Goal: Information Seeking & Learning: Learn about a topic

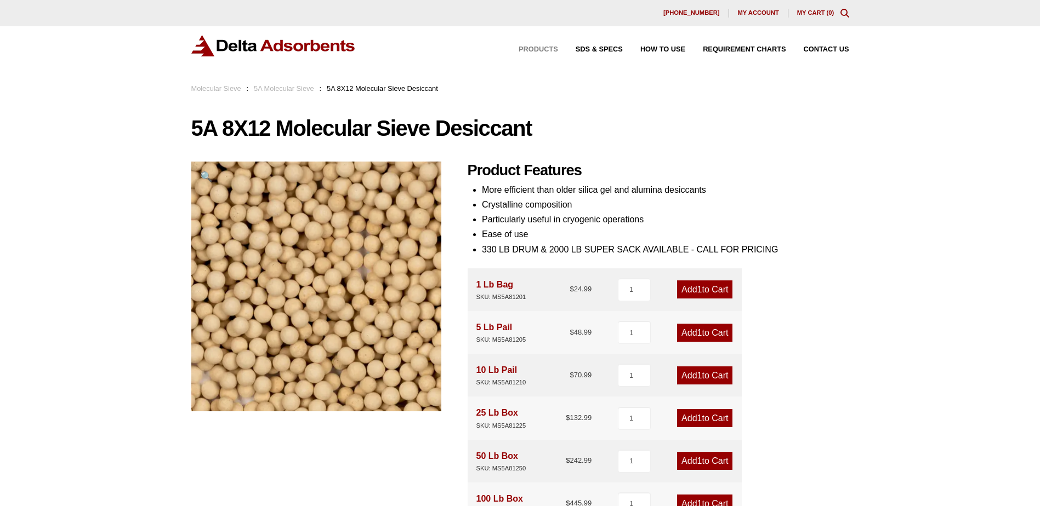
click at [542, 49] on span "Products" at bounding box center [537, 49] width 39 height 7
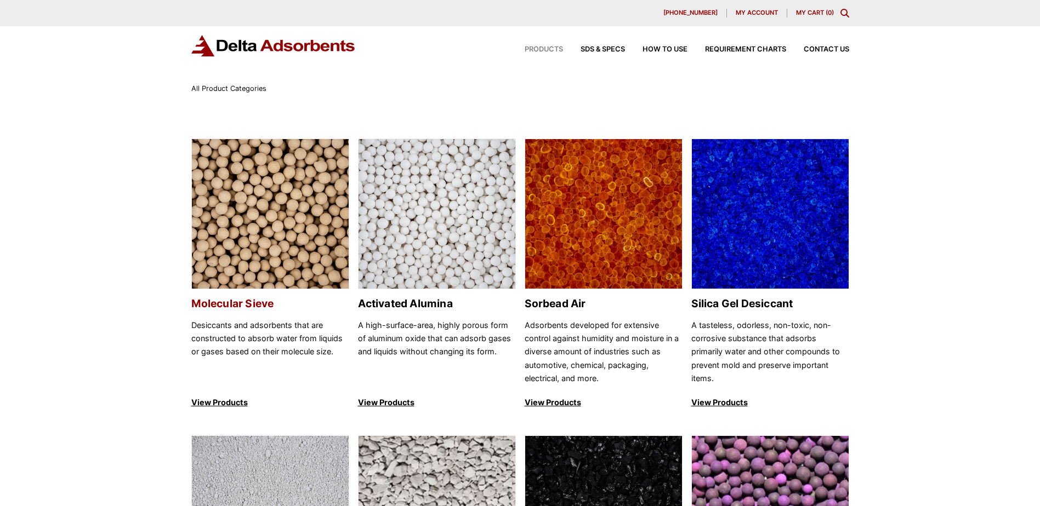
click at [265, 224] on img at bounding box center [270, 214] width 157 height 151
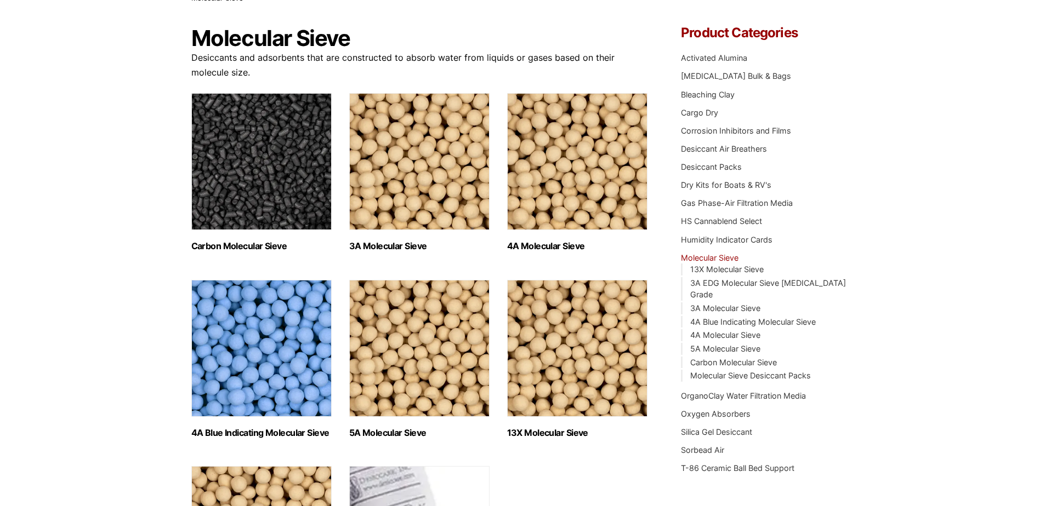
scroll to position [55, 0]
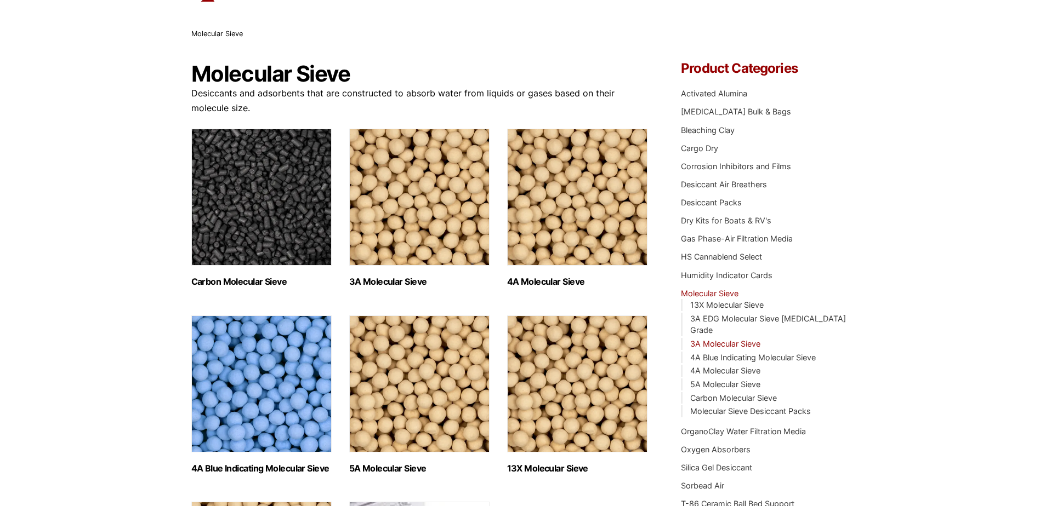
click at [724, 339] on link "3A Molecular Sieve" at bounding box center [725, 343] width 70 height 9
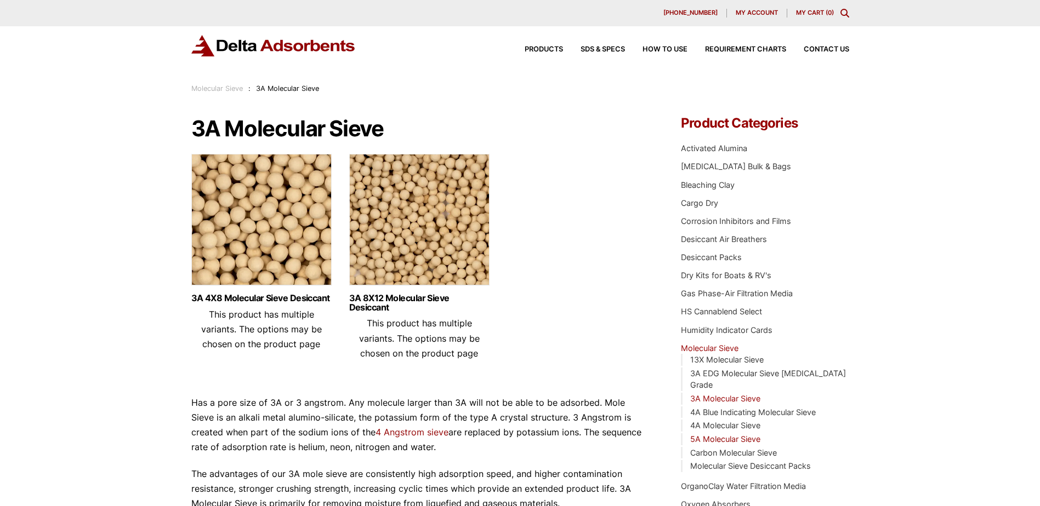
click at [712, 435] on link "5A Molecular Sieve" at bounding box center [725, 439] width 70 height 9
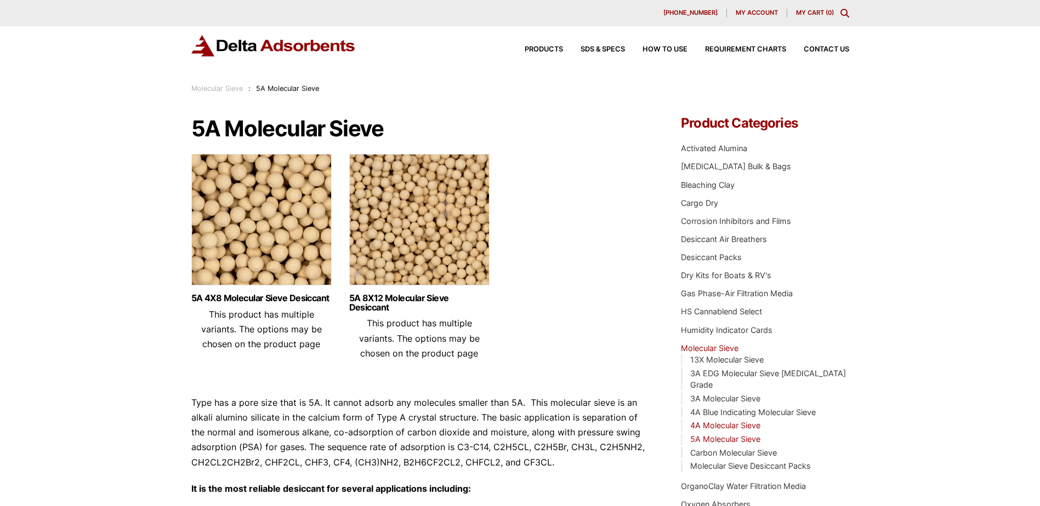
click at [732, 421] on link "4A Molecular Sieve" at bounding box center [725, 425] width 70 height 9
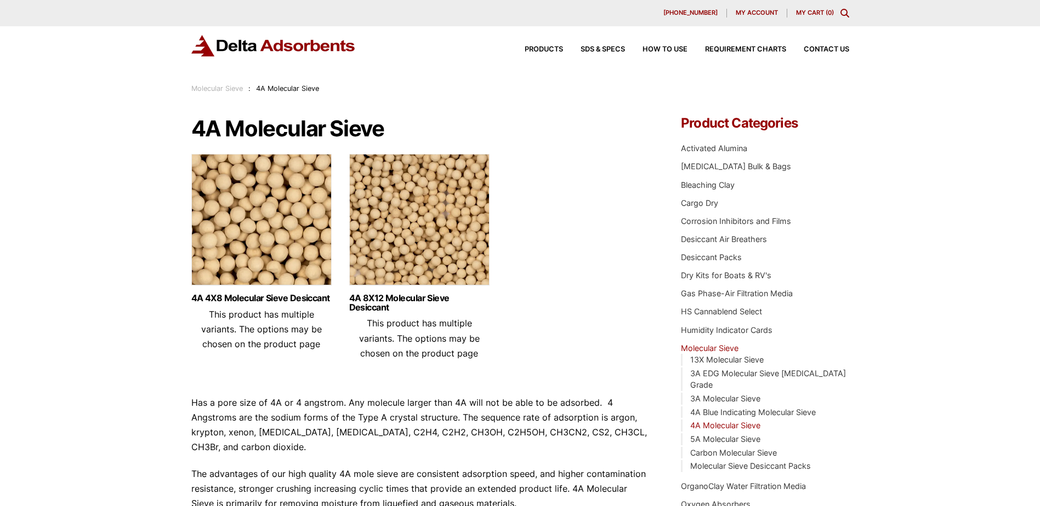
click at [409, 255] on img at bounding box center [419, 222] width 140 height 137
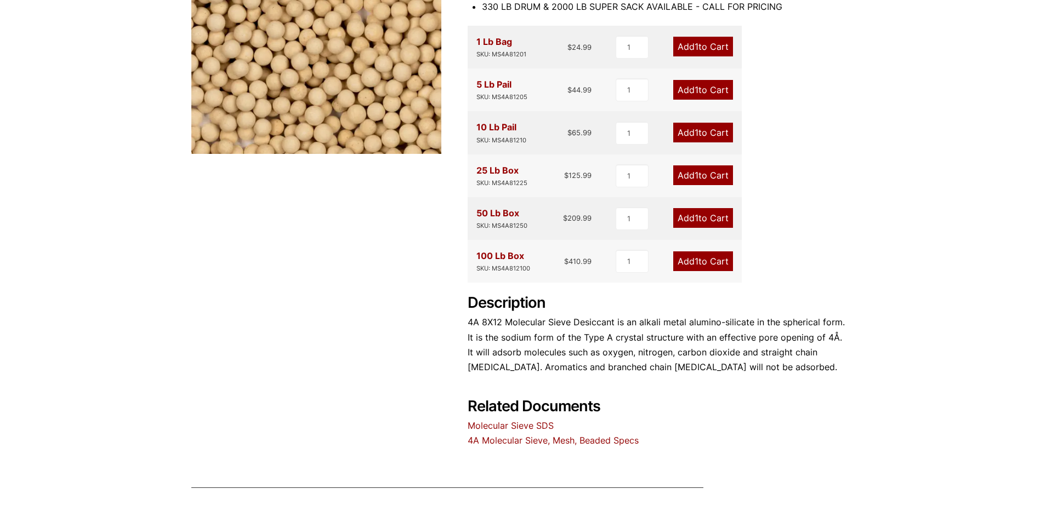
scroll to position [274, 0]
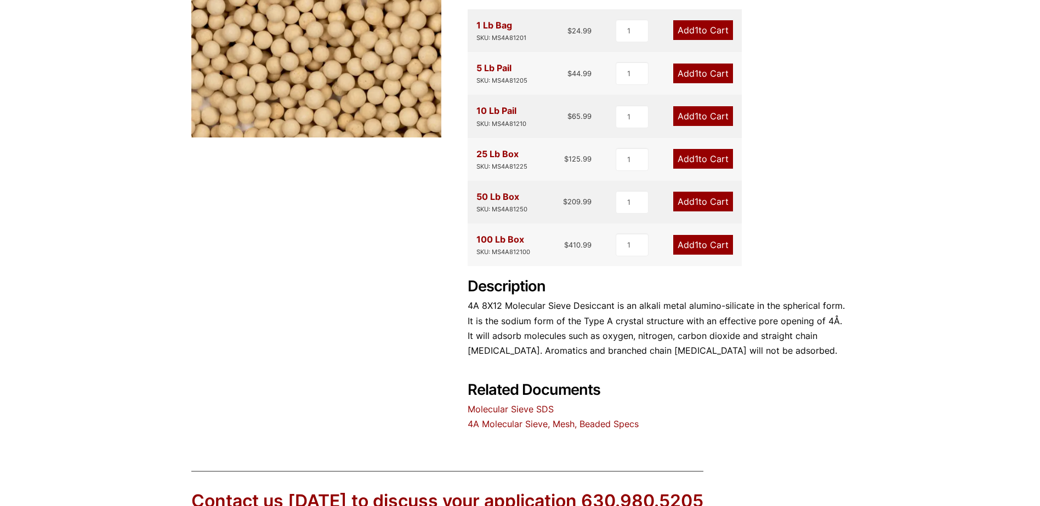
click at [537, 407] on link "Molecular Sieve SDS" at bounding box center [510, 409] width 86 height 11
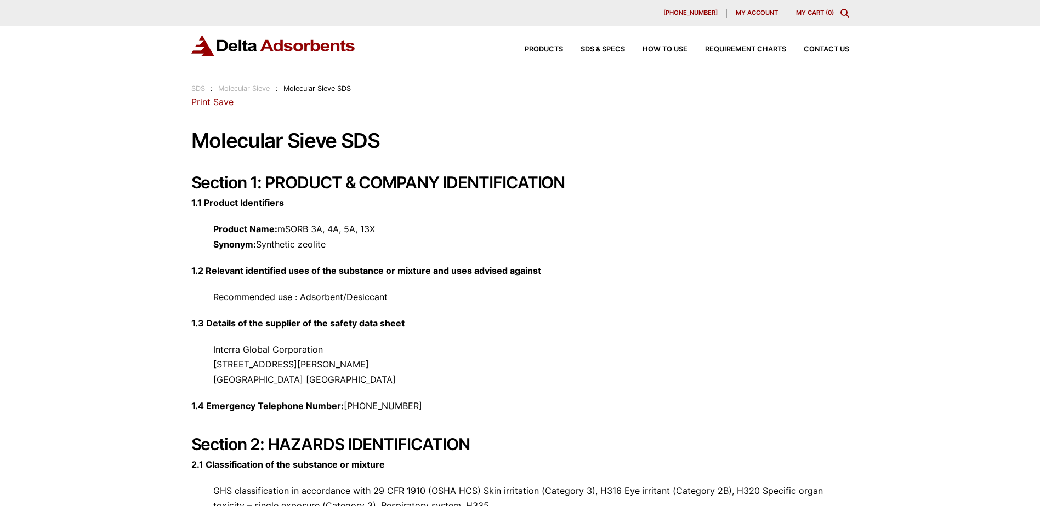
click at [741, 45] on div "Products SDS & SPECS How to Use Requirement Charts Contact Us" at bounding box center [677, 50] width 351 height 16
click at [752, 49] on span "Requirement Charts" at bounding box center [745, 49] width 81 height 7
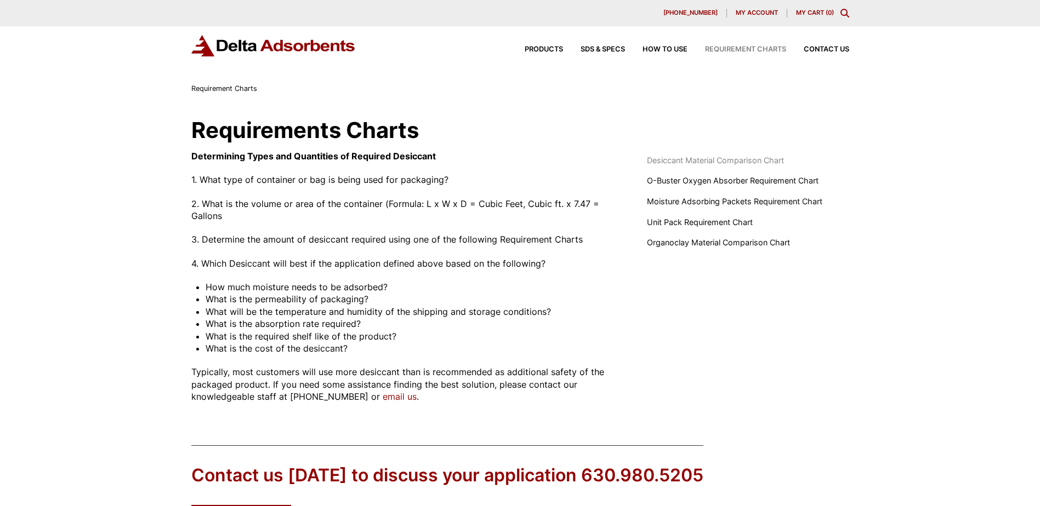
click at [711, 159] on span "Desiccant Material Comparison Chart" at bounding box center [715, 161] width 137 height 12
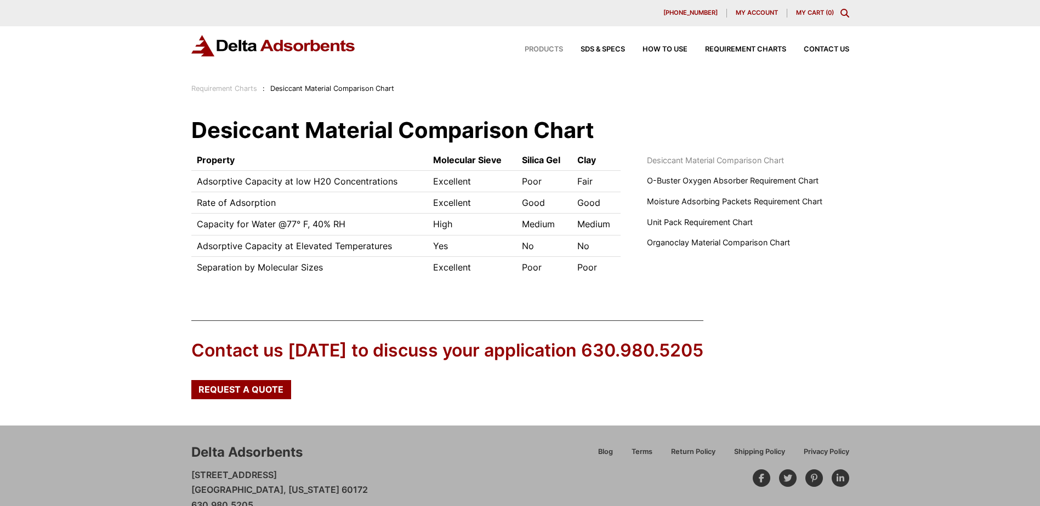
click at [537, 48] on span "Products" at bounding box center [543, 49] width 38 height 7
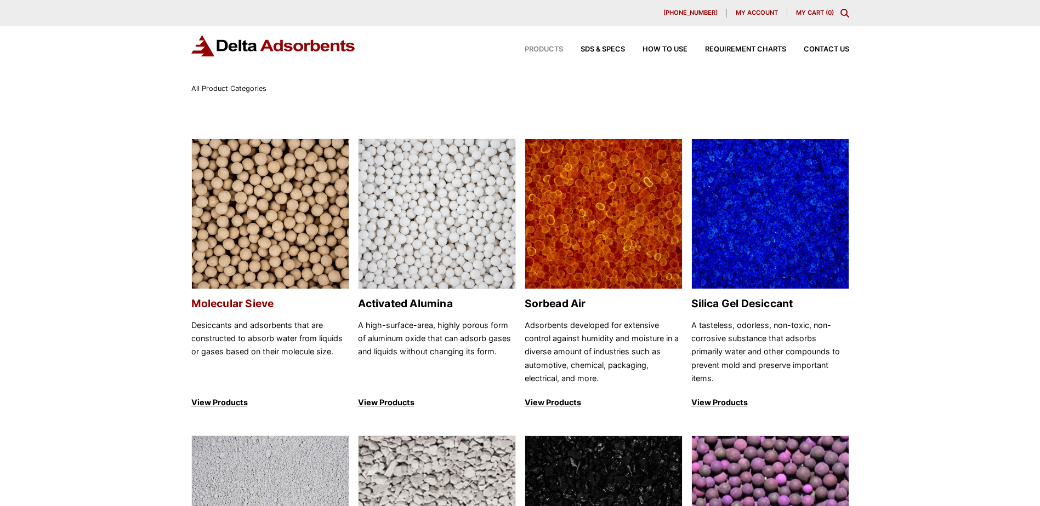
click at [267, 218] on img at bounding box center [270, 214] width 157 height 151
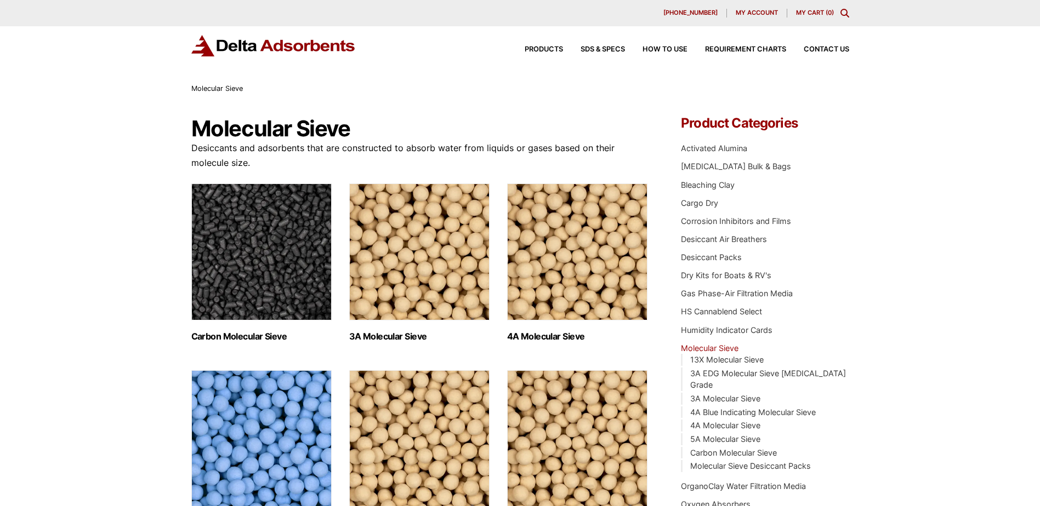
click at [412, 265] on img "Visit product category 3A Molecular Sieve" at bounding box center [419, 252] width 140 height 137
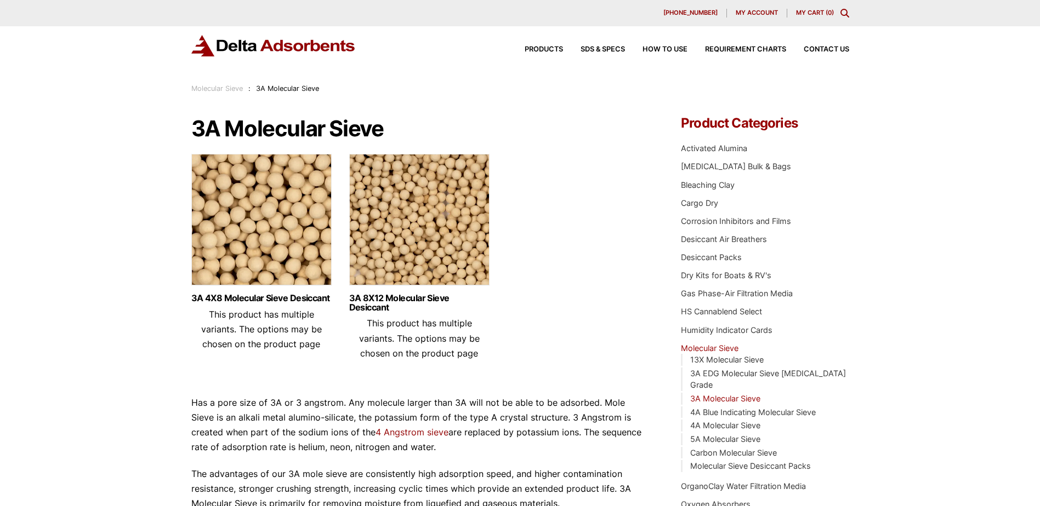
click at [260, 254] on img at bounding box center [261, 222] width 140 height 137
click at [406, 222] on img at bounding box center [419, 222] width 140 height 137
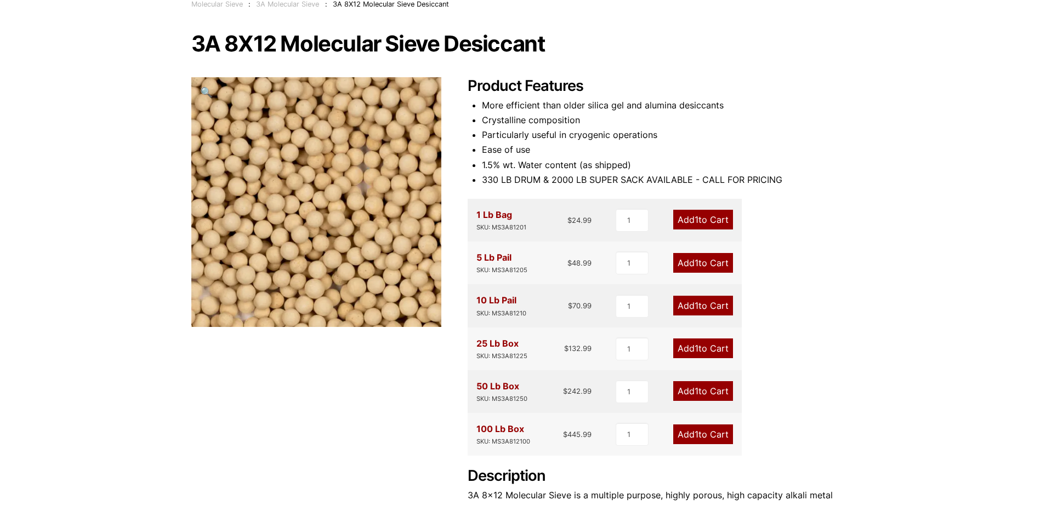
scroll to position [84, 0]
